Goal: Transaction & Acquisition: Purchase product/service

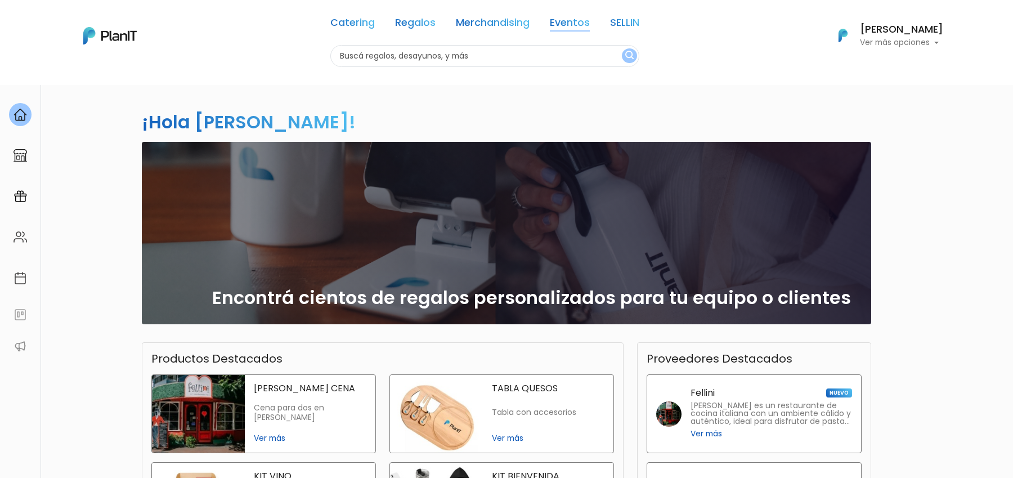
click at [580, 20] on link "Eventos" at bounding box center [570, 25] width 40 height 14
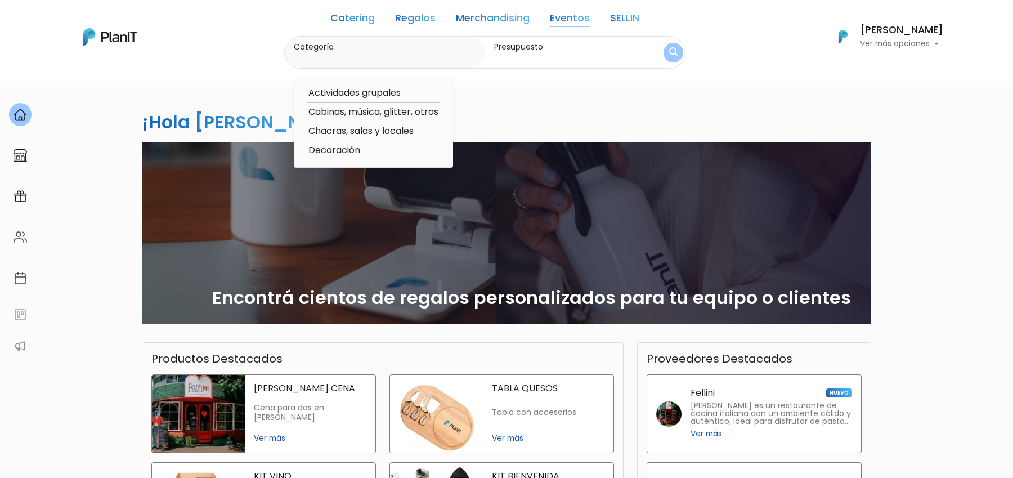
click at [369, 110] on option "Cabinas, música, glitter, otros" at bounding box center [373, 112] width 132 height 14
type input "Cabinas, música, glitter, otros"
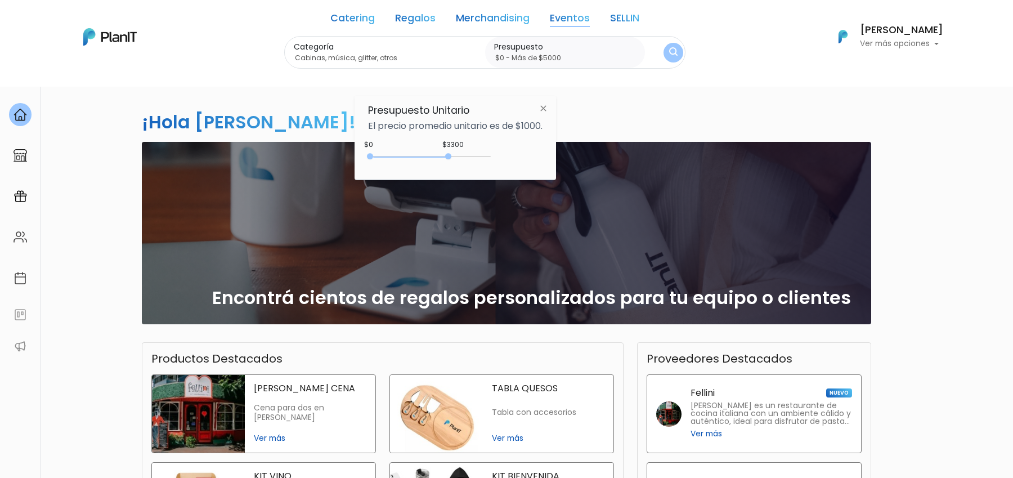
type input "$0 - Más de $5000"
drag, startPoint x: 394, startPoint y: 156, endPoint x: 513, endPoint y: 156, distance: 118.7
click at [513, 156] on div "$3300 $0 0 : 3300 0 3300 0,5000" at bounding box center [455, 158] width 174 height 23
click at [672, 59] on button "submit" at bounding box center [673, 52] width 21 height 21
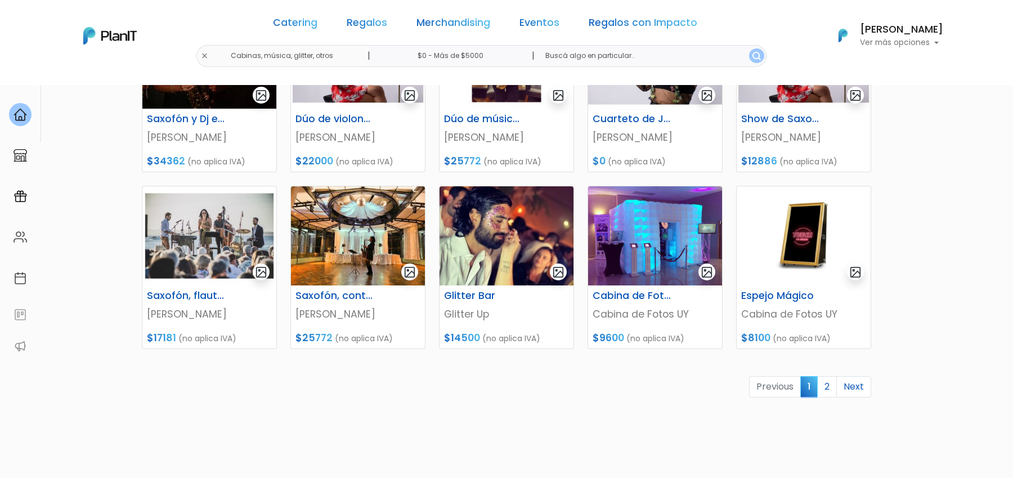
click at [830, 381] on link "2" at bounding box center [827, 386] width 20 height 21
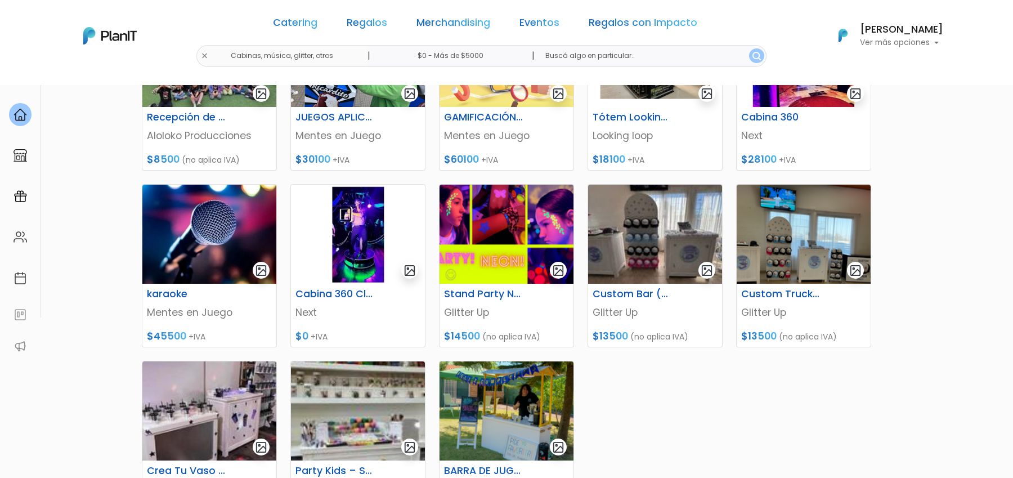
scroll to position [375, 0]
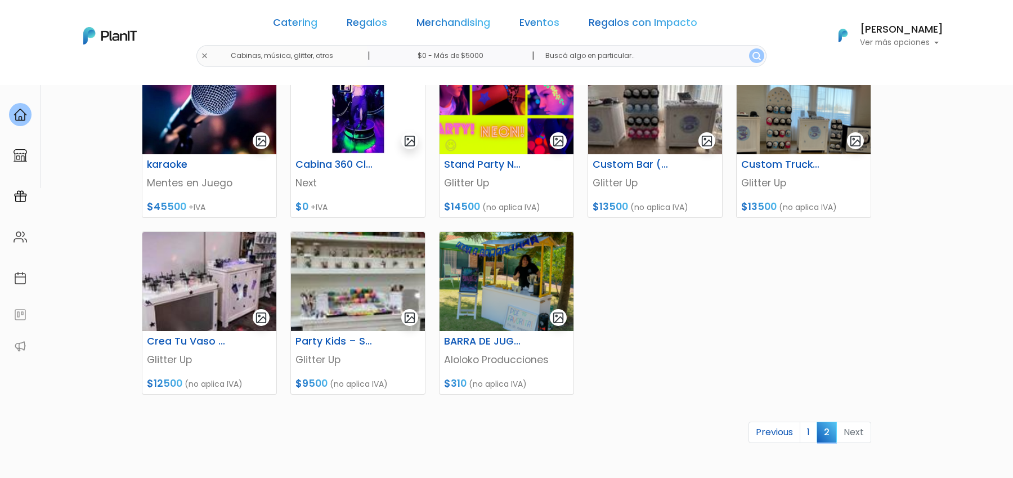
click at [810, 427] on link "1" at bounding box center [808, 431] width 17 height 21
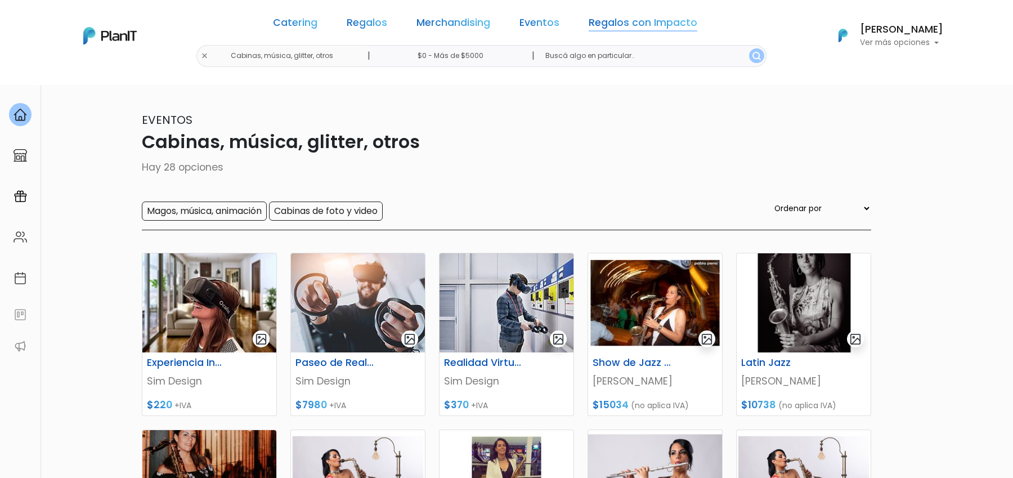
click at [635, 25] on link "Regalos con Impacto" at bounding box center [643, 25] width 109 height 14
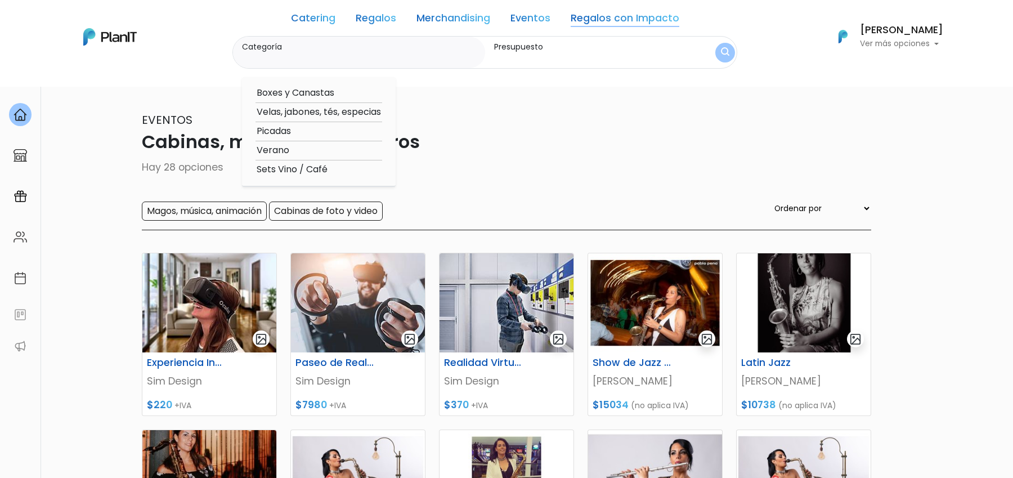
click at [550, 15] on link "Eventos" at bounding box center [530, 21] width 40 height 14
click at [294, 153] on option "Decoración" at bounding box center [321, 150] width 132 height 14
type input "Decoración"
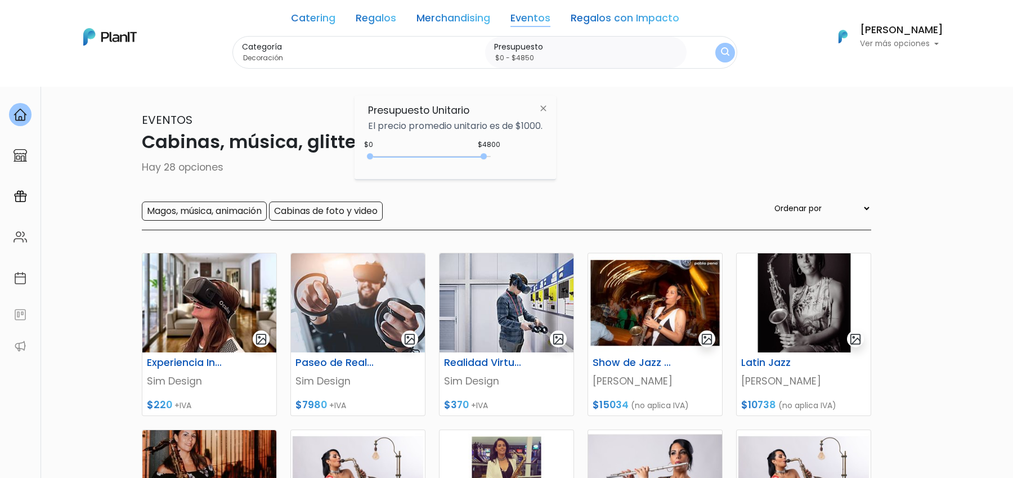
type input "$0 - $4900"
drag, startPoint x: 393, startPoint y: 155, endPoint x: 488, endPoint y: 155, distance: 95.7
click at [488, 155] on div "0 : 4800 0 4800" at bounding box center [431, 158] width 118 height 11
click at [724, 48] on img "submit" at bounding box center [725, 52] width 12 height 15
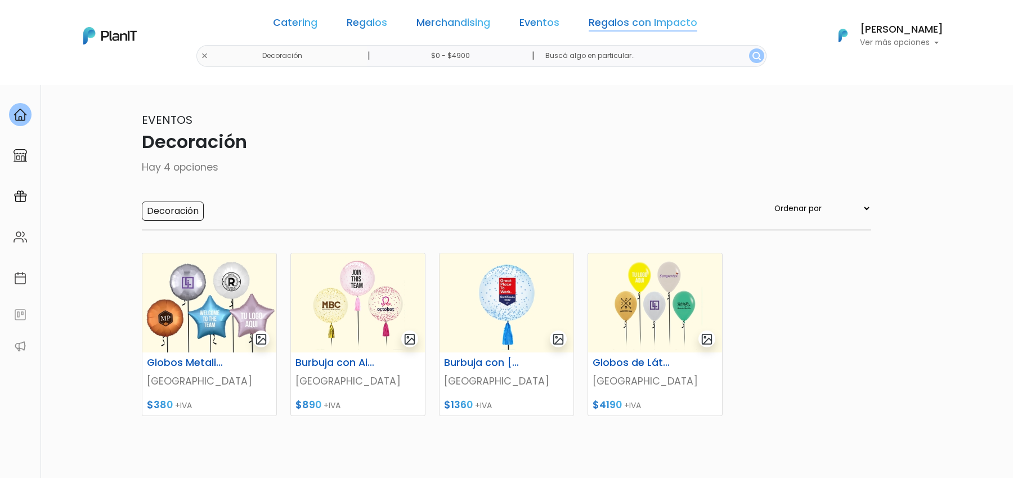
click at [628, 21] on link "Regalos con Impacto" at bounding box center [643, 25] width 109 height 14
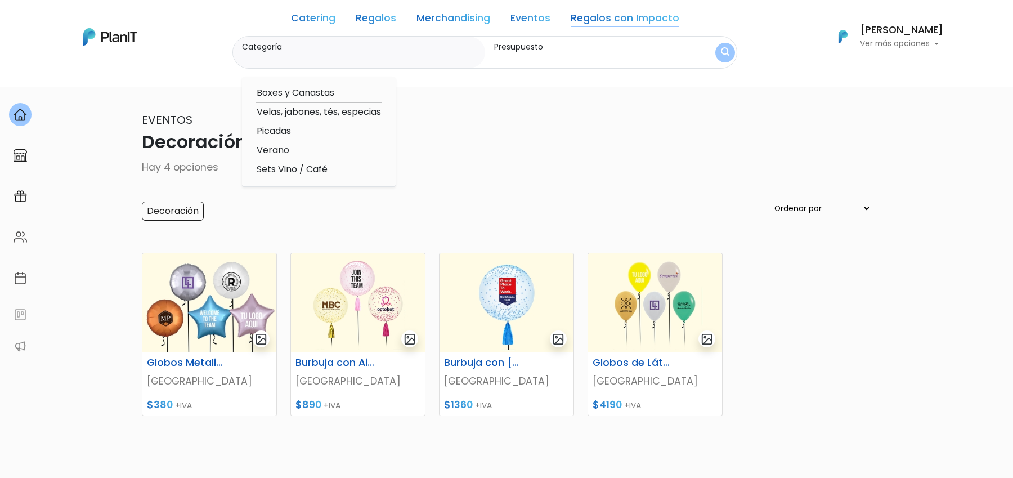
click at [527, 18] on link "Eventos" at bounding box center [530, 21] width 40 height 14
click at [348, 93] on option "Actividades grupales" at bounding box center [321, 93] width 132 height 14
type input "Actividades grupales"
type input "$0 - $4900"
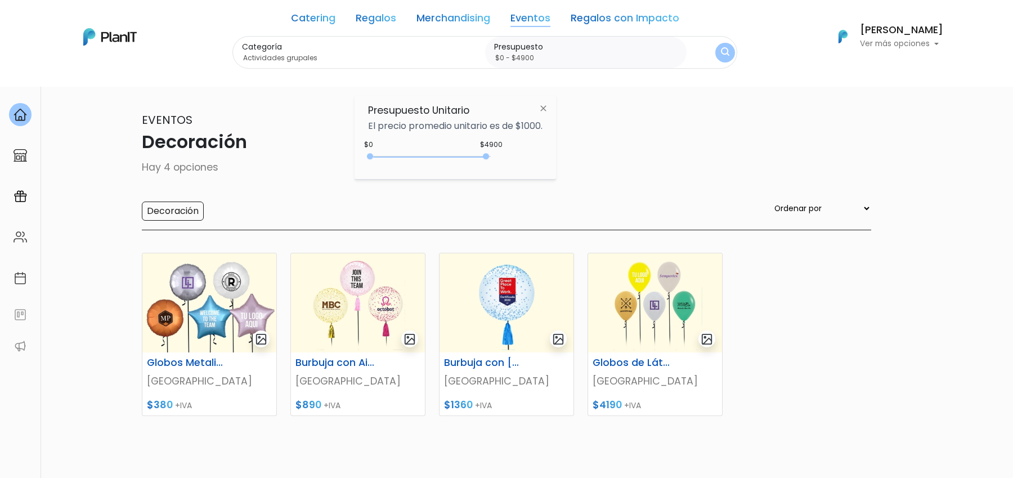
click at [717, 48] on button "submit" at bounding box center [725, 53] width 20 height 20
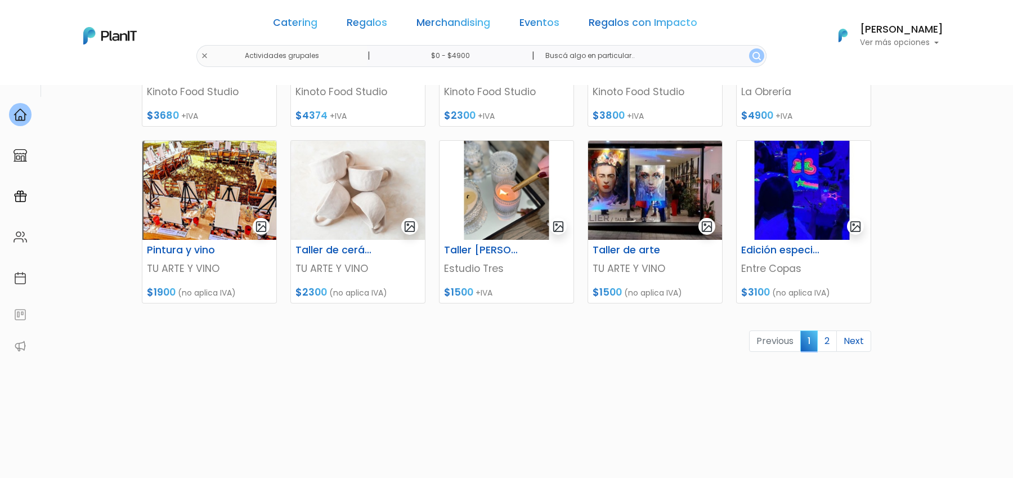
scroll to position [467, 0]
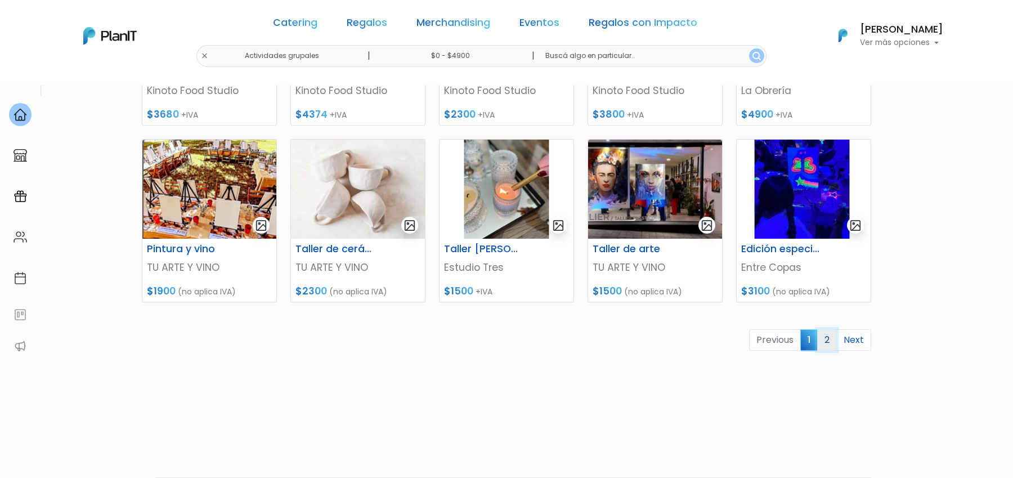
click at [831, 343] on link "2" at bounding box center [827, 339] width 20 height 21
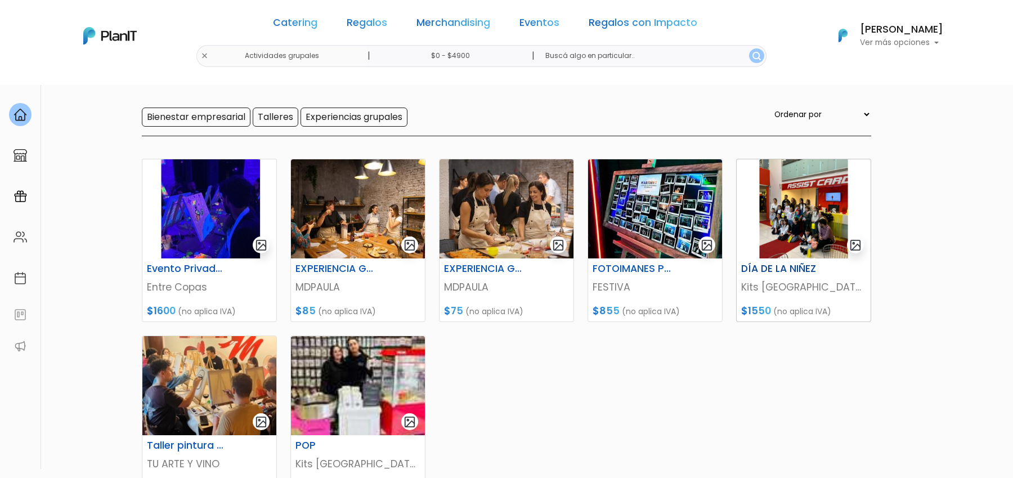
scroll to position [102, 0]
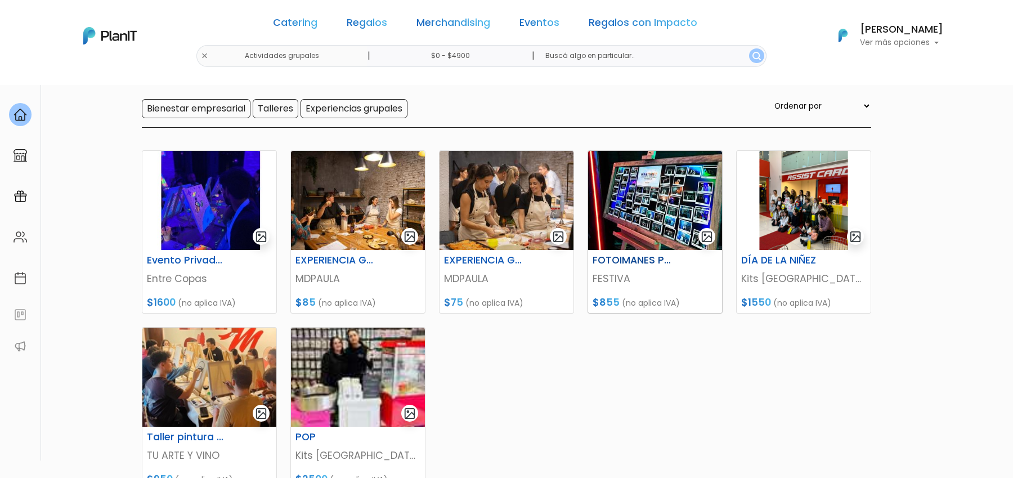
click at [666, 225] on img at bounding box center [655, 200] width 134 height 99
